Goal: Information Seeking & Learning: Learn about a topic

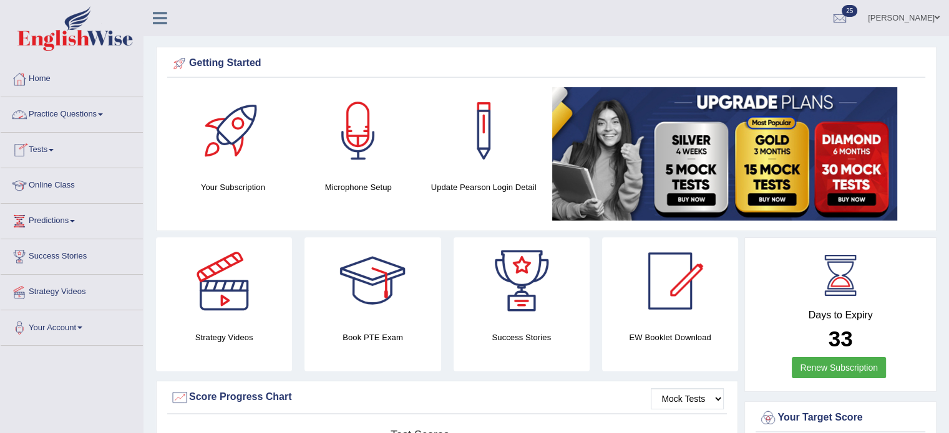
click at [89, 114] on link "Practice Questions" at bounding box center [72, 112] width 142 height 31
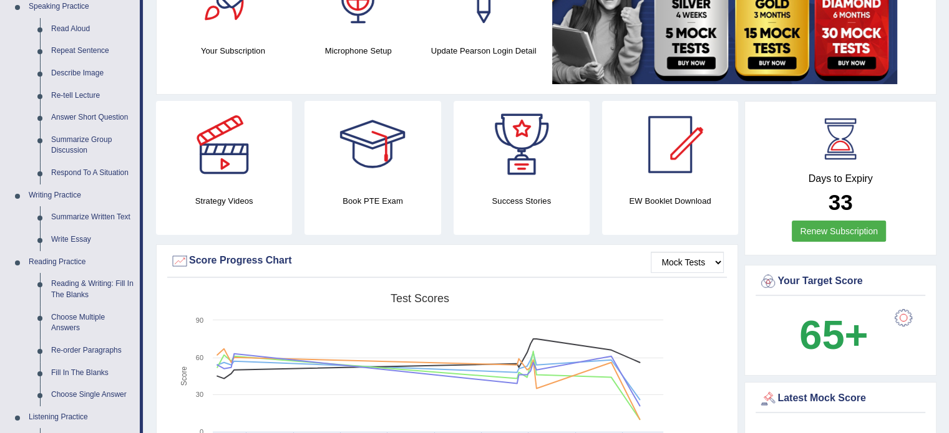
scroll to position [137, 0]
click at [62, 236] on link "Write Essay" at bounding box center [93, 239] width 94 height 22
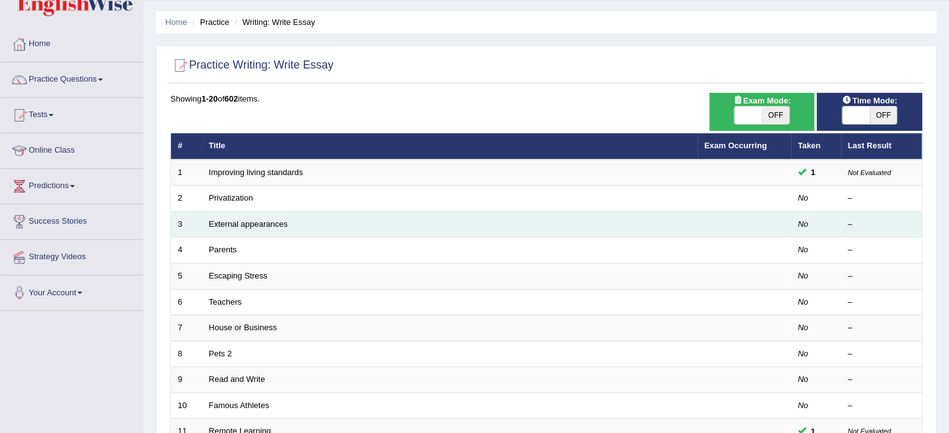
scroll to position [55, 0]
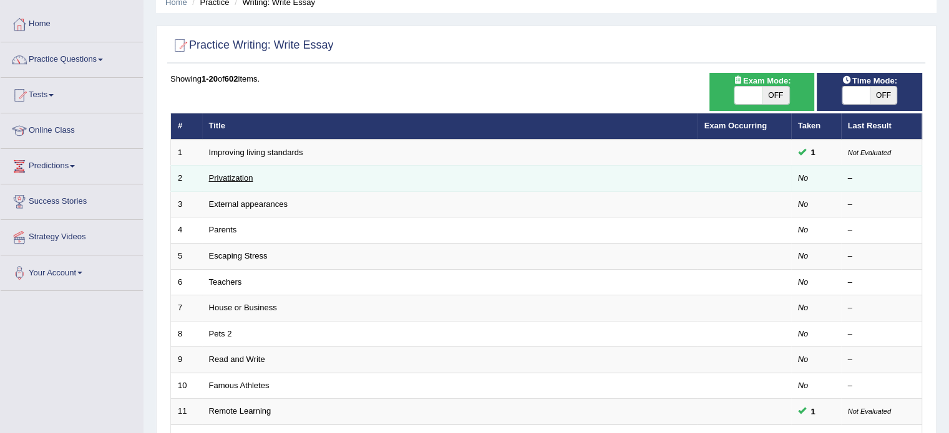
click at [248, 181] on link "Privatization" at bounding box center [231, 177] width 44 height 9
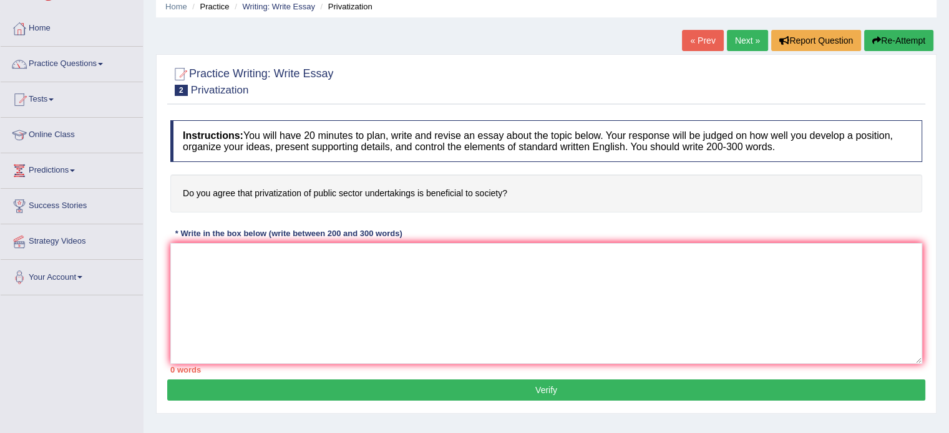
scroll to position [48, 0]
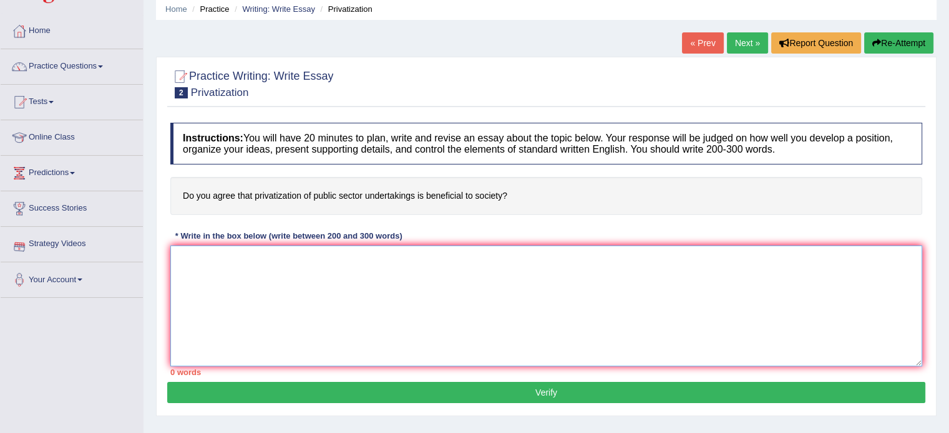
click at [201, 286] on textarea at bounding box center [546, 306] width 752 height 121
